Goal: Transaction & Acquisition: Purchase product/service

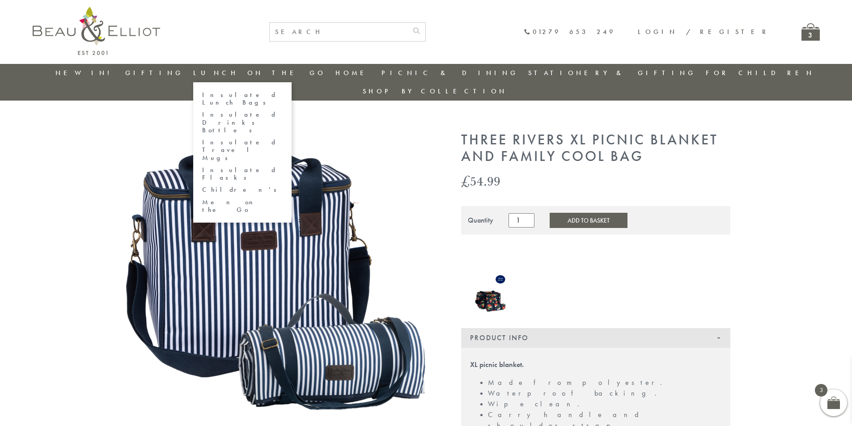
click at [275, 93] on link "Insulated Lunch Bags" at bounding box center [242, 99] width 80 height 16
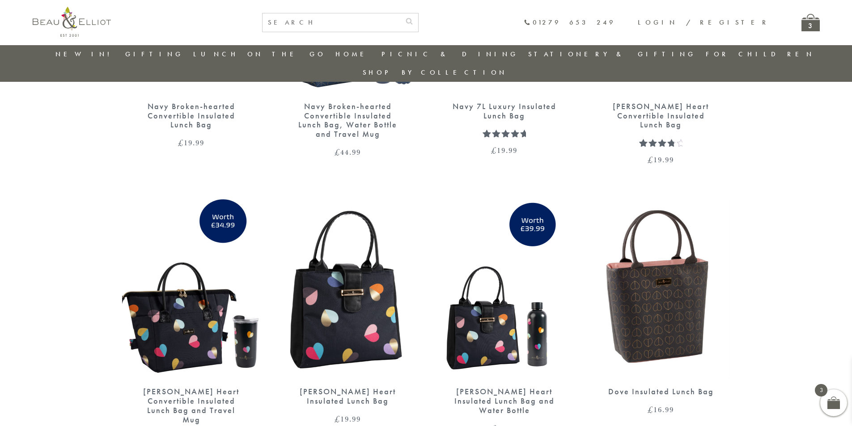
scroll to position [1322, 0]
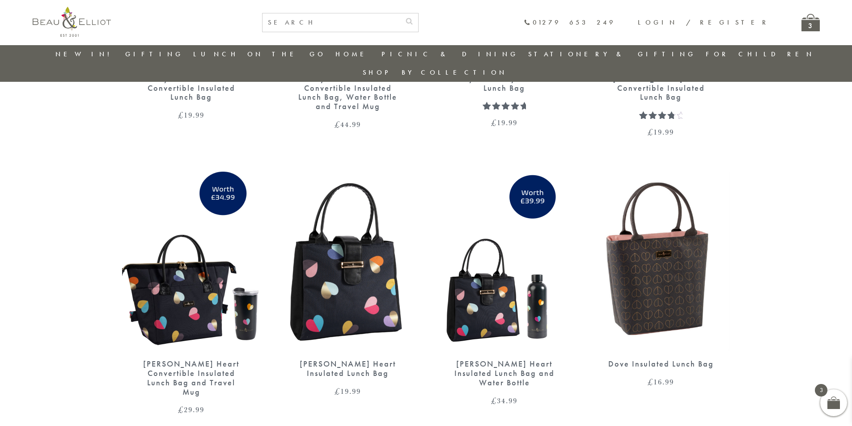
click at [363, 203] on img at bounding box center [348, 261] width 139 height 179
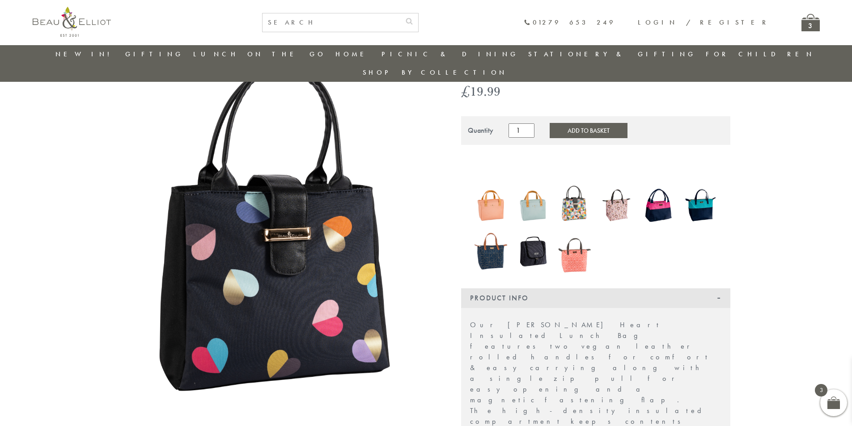
scroll to position [71, 0]
